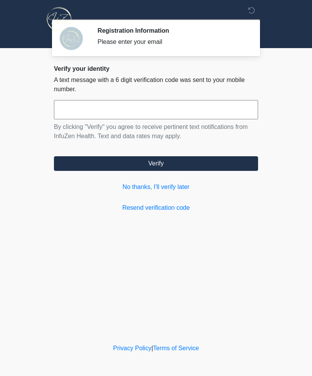
click at [174, 187] on link "No thanks, I'll verify later" at bounding box center [156, 186] width 204 height 9
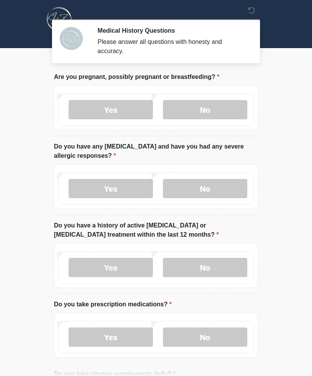
click at [219, 109] on label "No" at bounding box center [205, 109] width 84 height 19
click at [231, 189] on label "No" at bounding box center [205, 188] width 84 height 19
click at [237, 265] on label "No" at bounding box center [205, 267] width 84 height 19
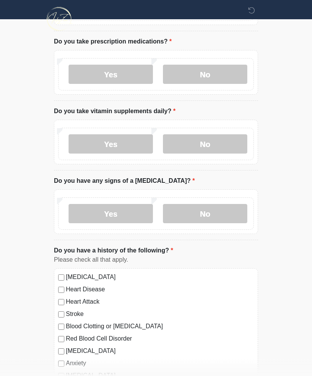
scroll to position [263, 0]
click at [214, 75] on label "No" at bounding box center [205, 74] width 84 height 19
click at [209, 149] on label "No" at bounding box center [205, 143] width 84 height 19
click at [219, 215] on label "No" at bounding box center [205, 213] width 84 height 19
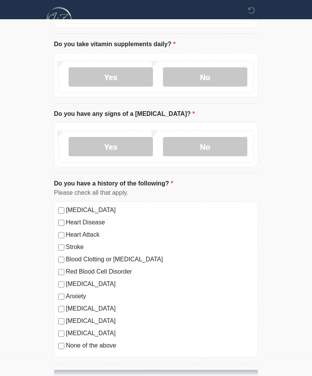
scroll to position [354, 0]
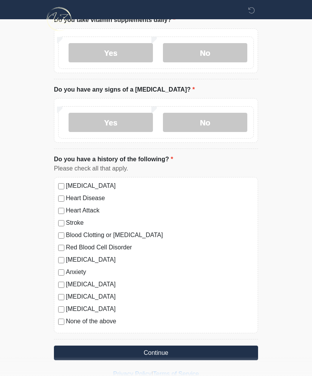
click at [207, 352] on button "Continue" at bounding box center [156, 353] width 204 height 15
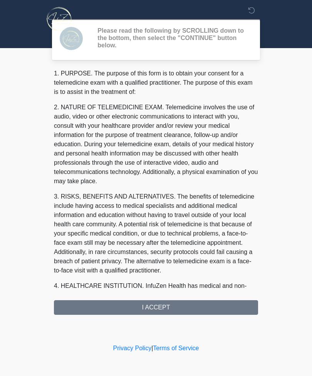
scroll to position [0, 0]
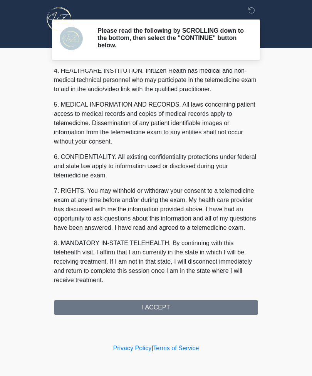
click at [204, 302] on button "I ACCEPT" at bounding box center [156, 307] width 204 height 15
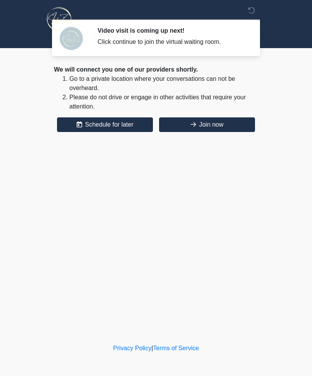
click at [228, 124] on button "Join now" at bounding box center [207, 124] width 96 height 15
